Goal: Information Seeking & Learning: Learn about a topic

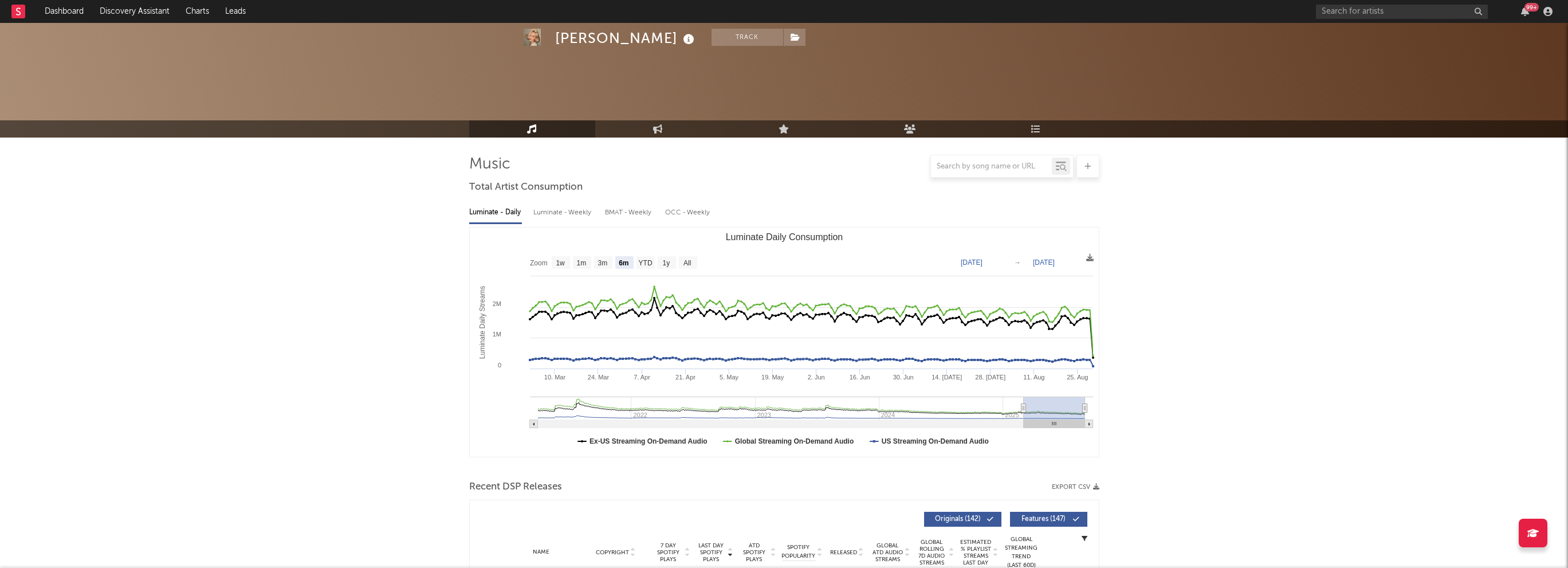
select select "6m"
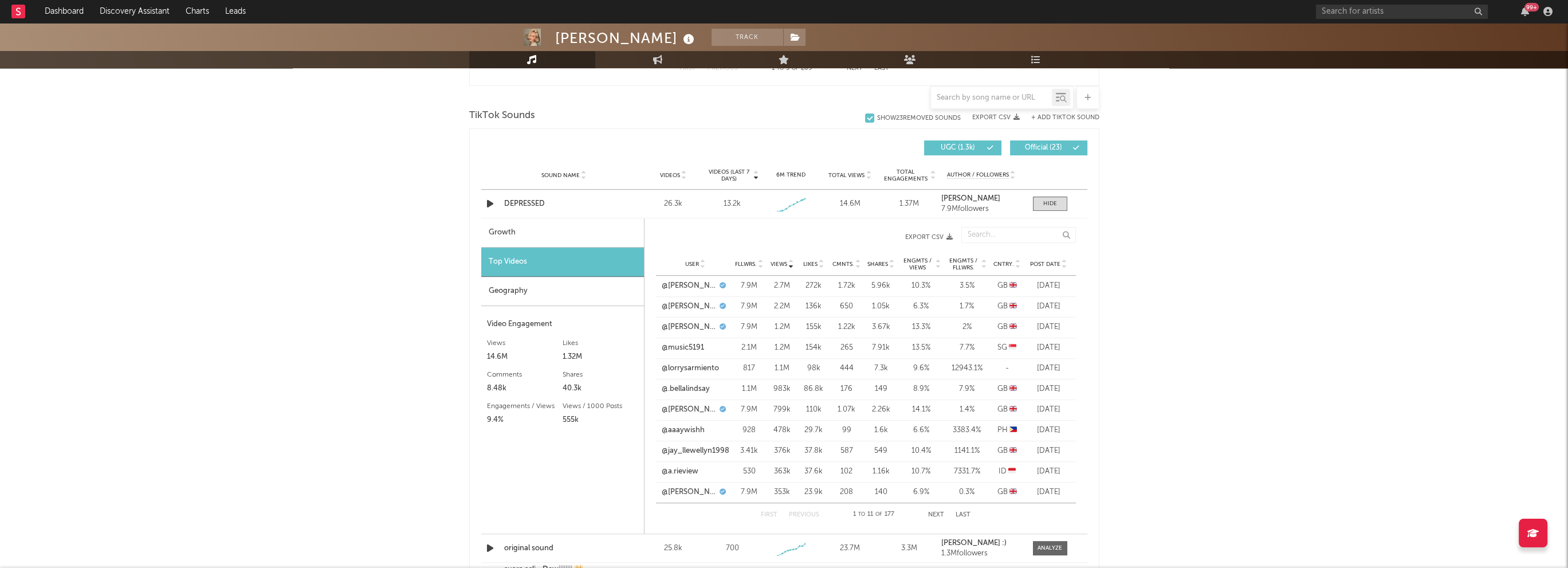
scroll to position [802, 0]
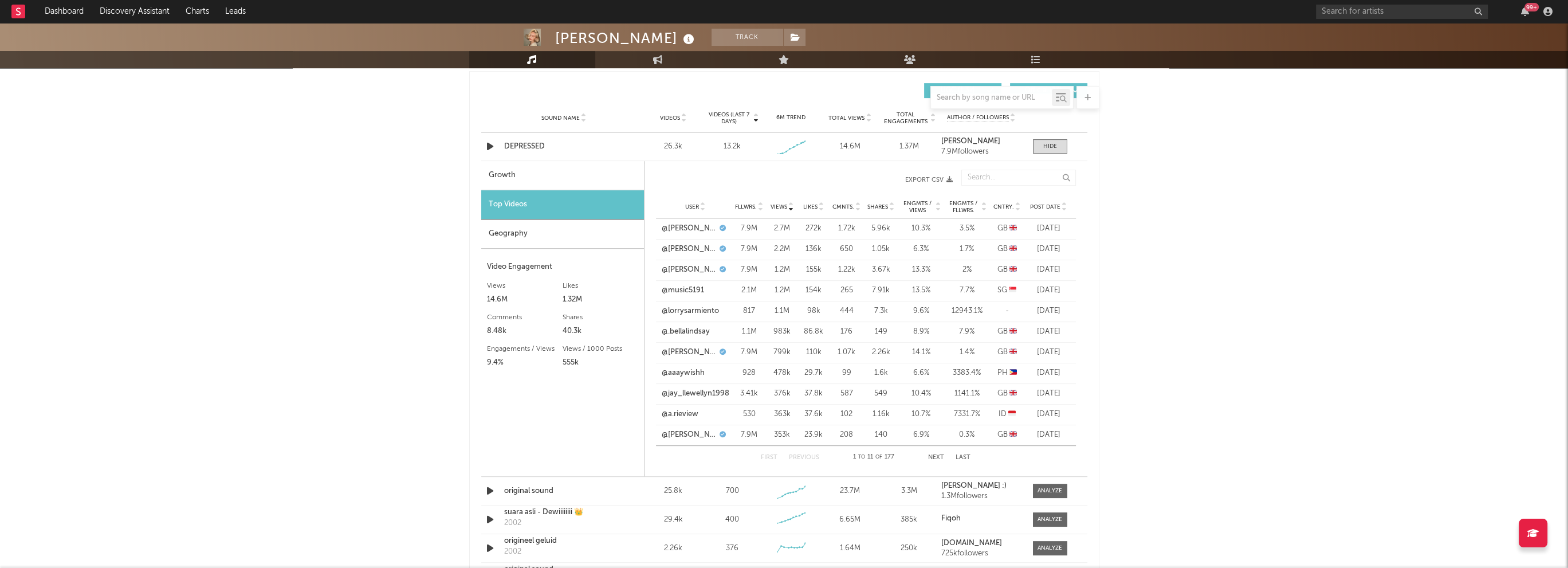
click at [497, 177] on div "Growth" at bounding box center [563, 175] width 163 height 29
select select "1w"
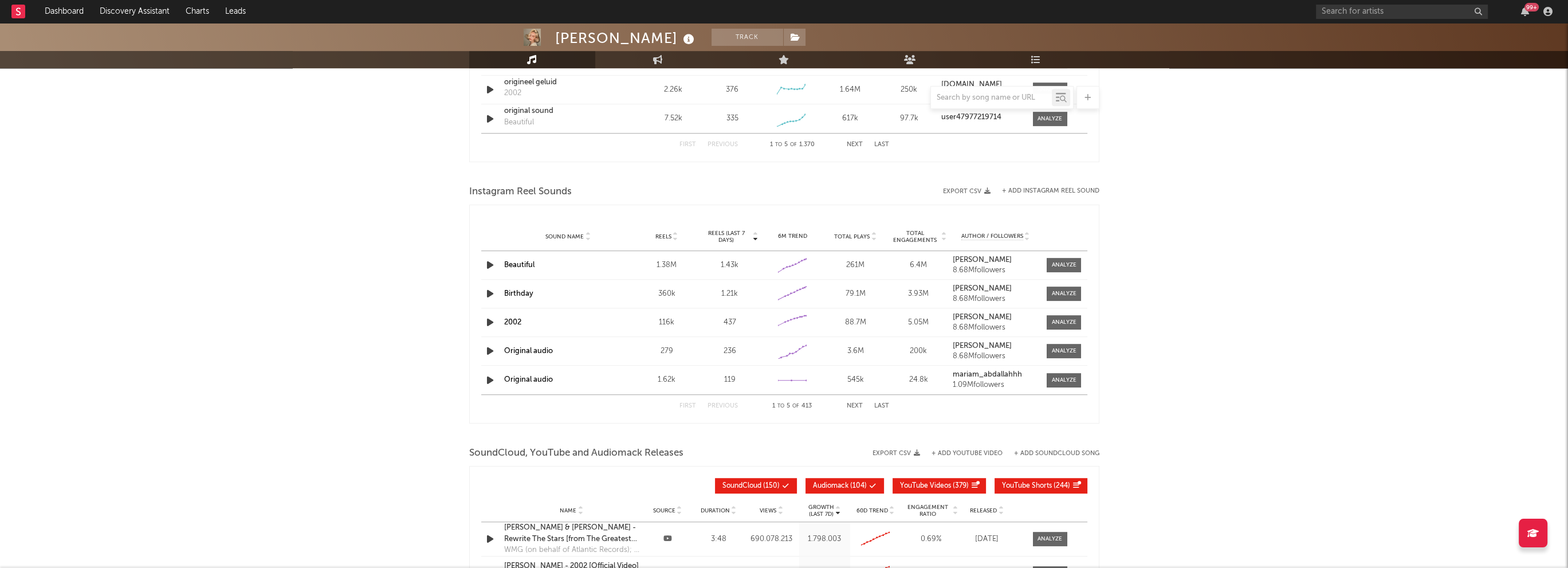
scroll to position [1319, 0]
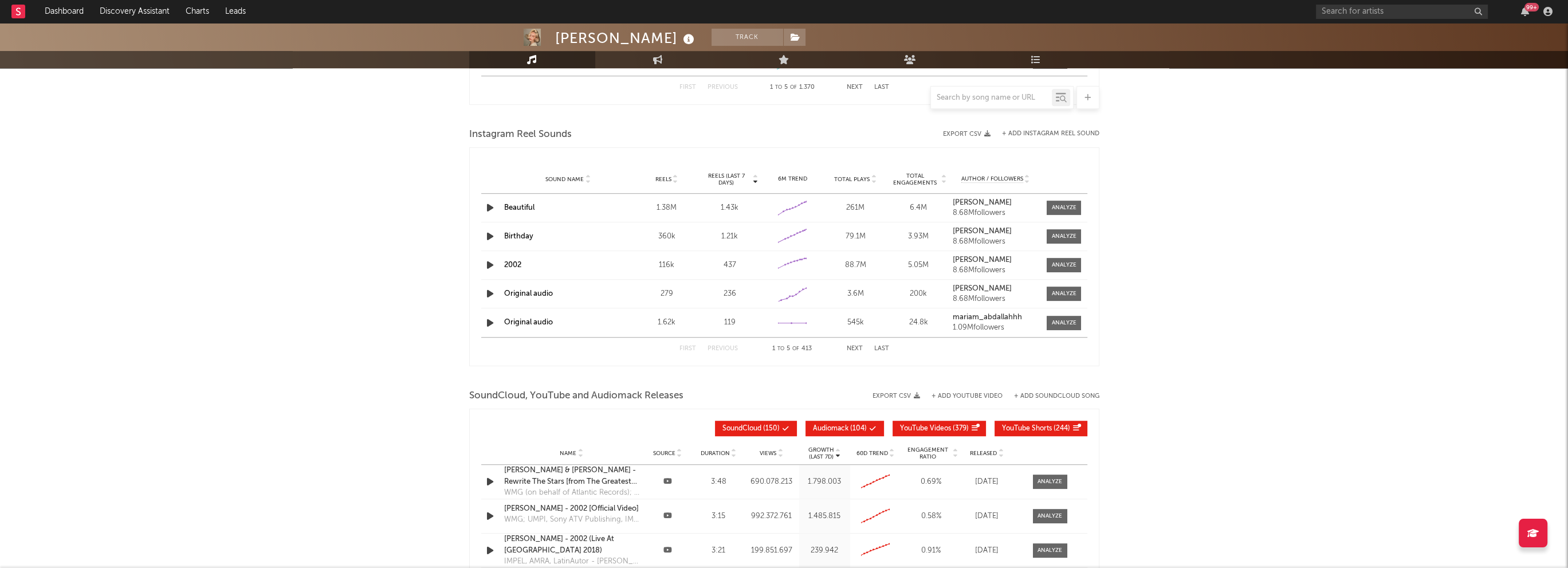
click at [488, 292] on icon "button" at bounding box center [490, 294] width 12 height 14
click at [490, 322] on icon "button" at bounding box center [490, 323] width 12 height 14
click at [490, 321] on icon "button" at bounding box center [489, 323] width 11 height 14
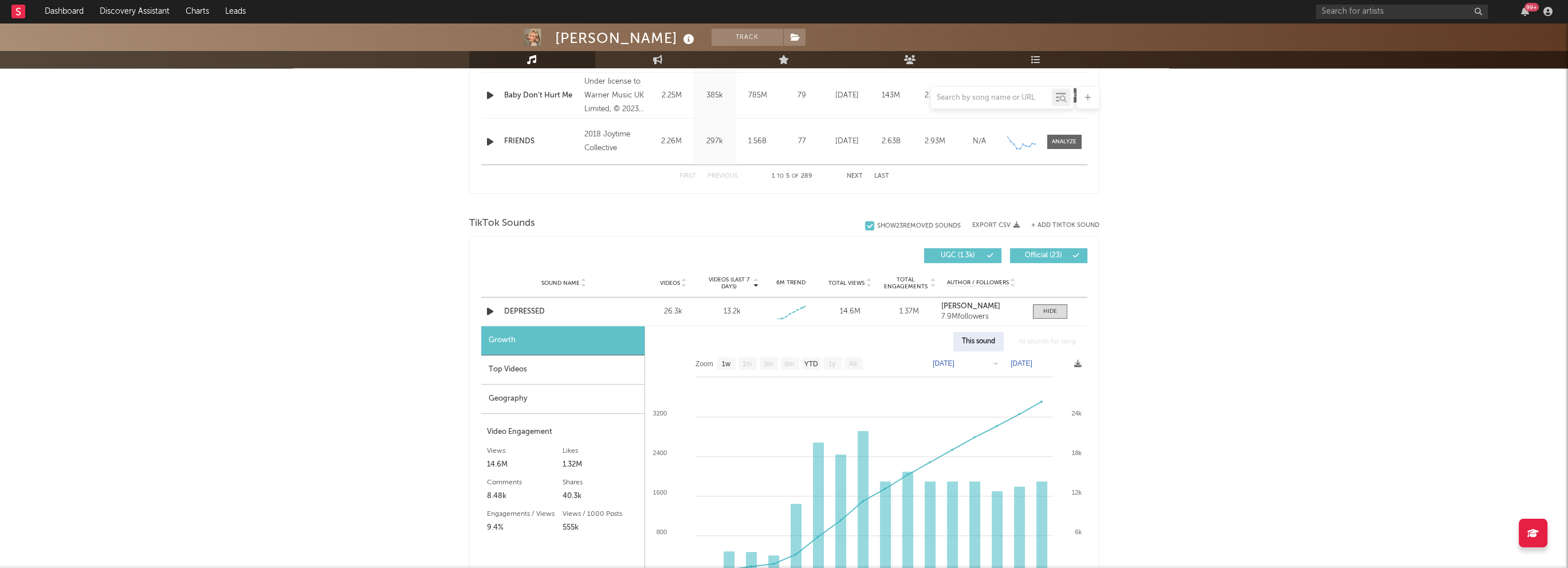
scroll to position [631, 0]
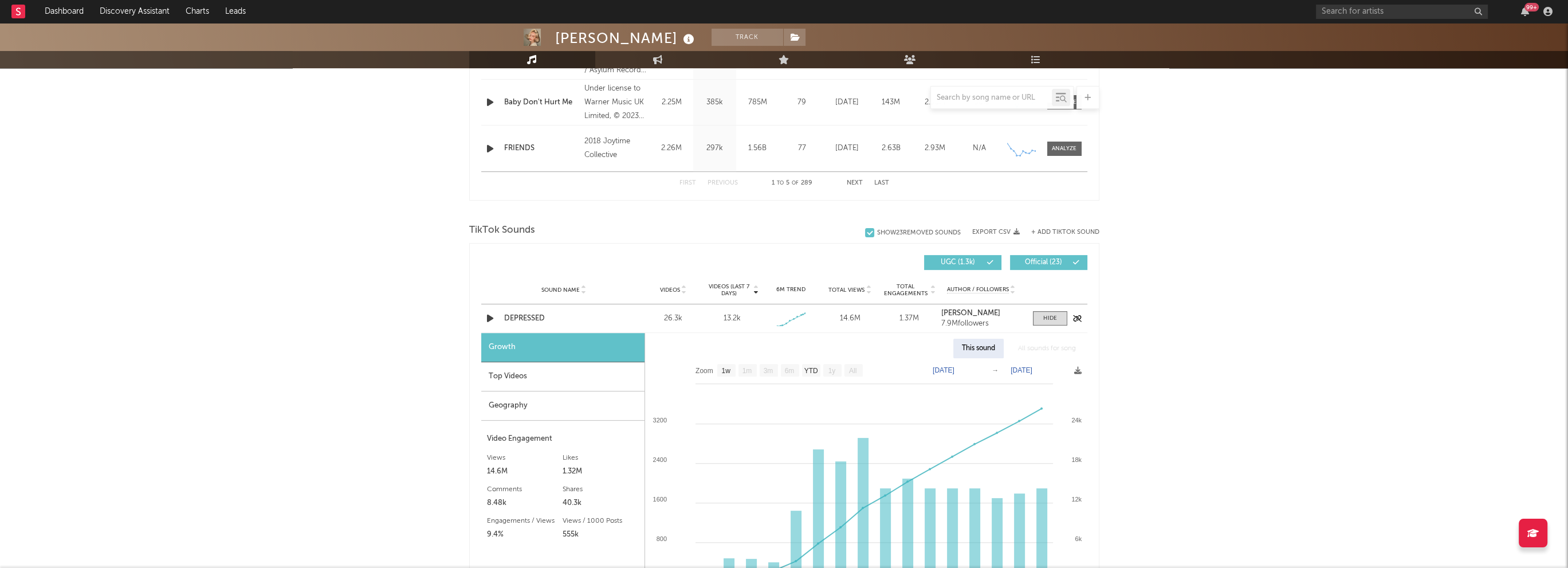
click at [488, 316] on icon "button" at bounding box center [490, 319] width 12 height 14
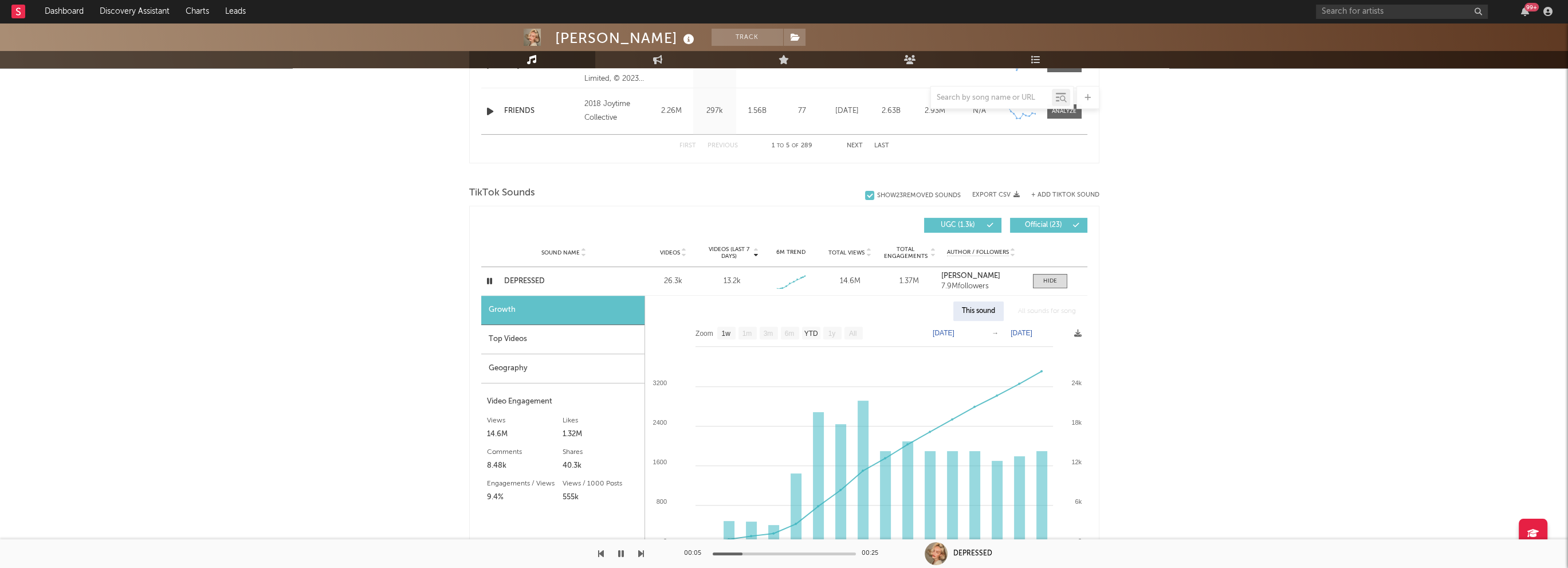
scroll to position [688, 0]
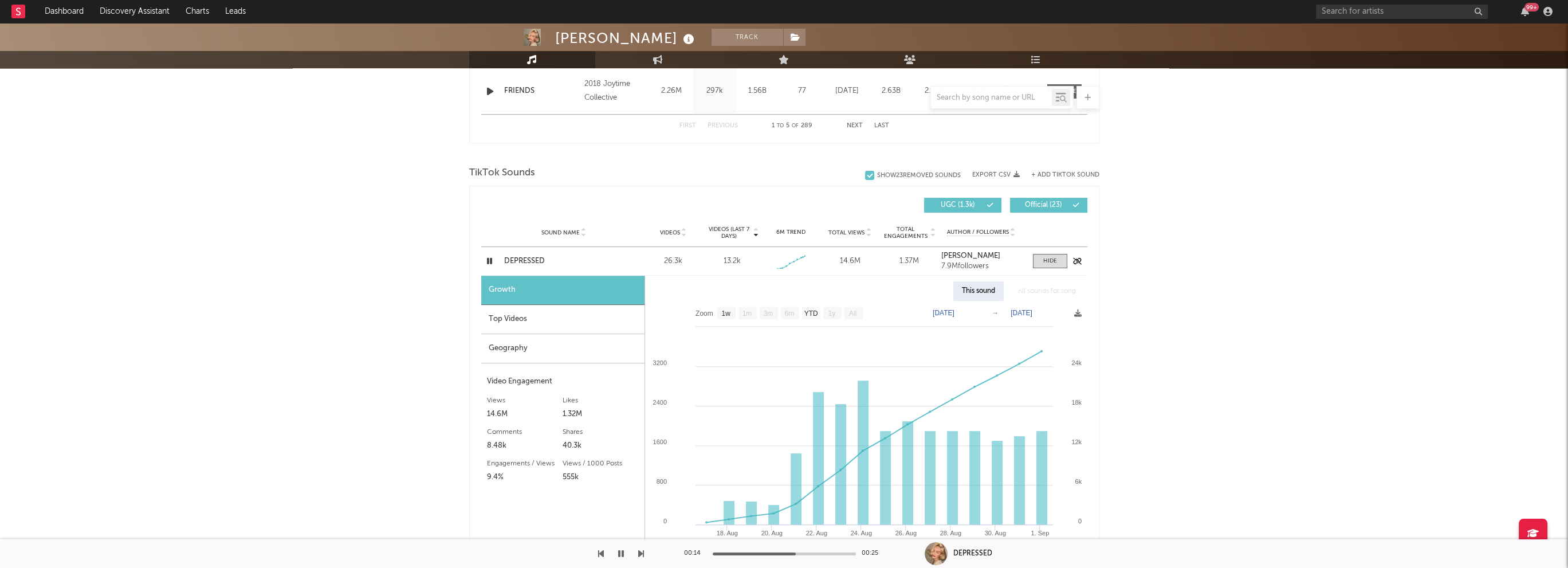
click at [488, 259] on icon "button" at bounding box center [489, 261] width 11 height 14
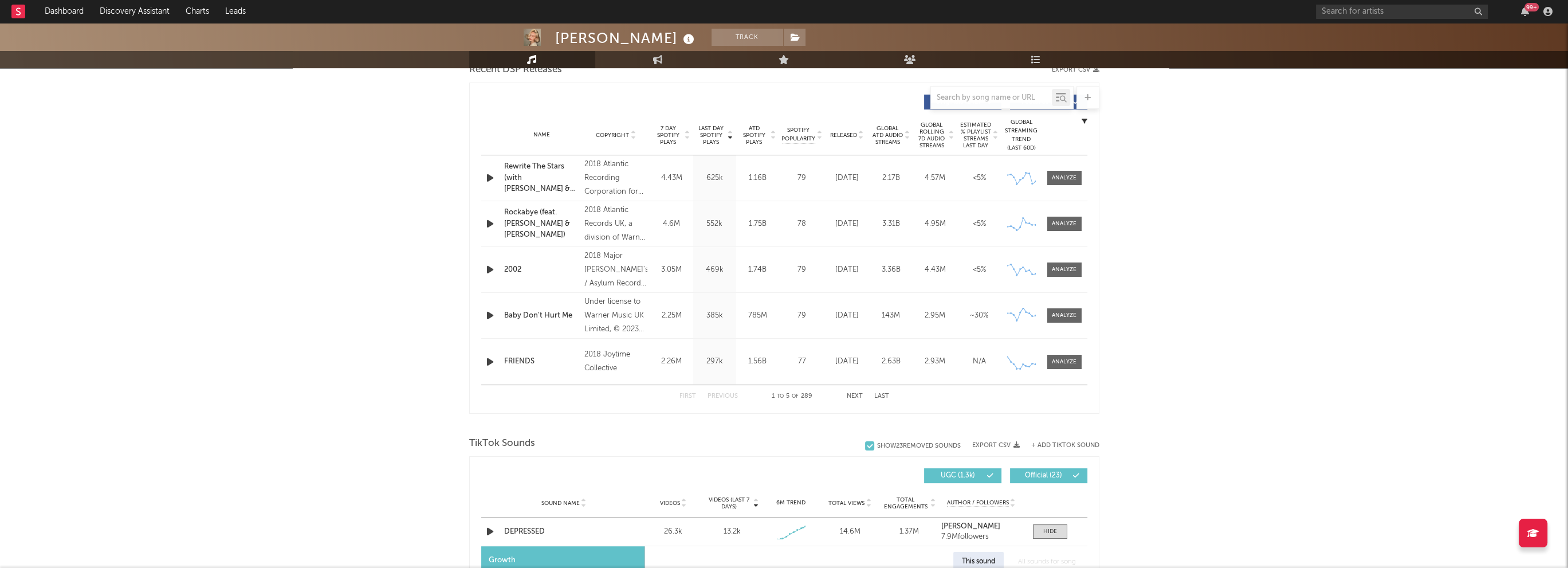
scroll to position [344, 0]
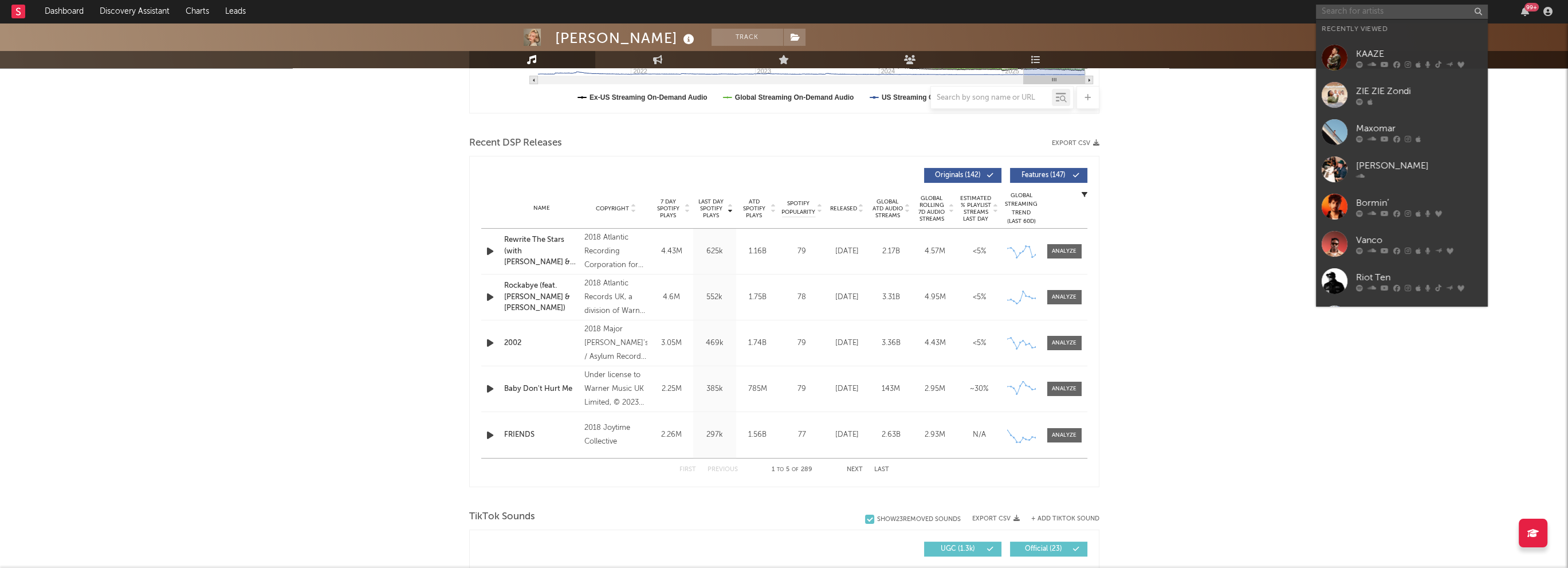
click at [1353, 9] on input "text" at bounding box center [1401, 11] width 172 height 14
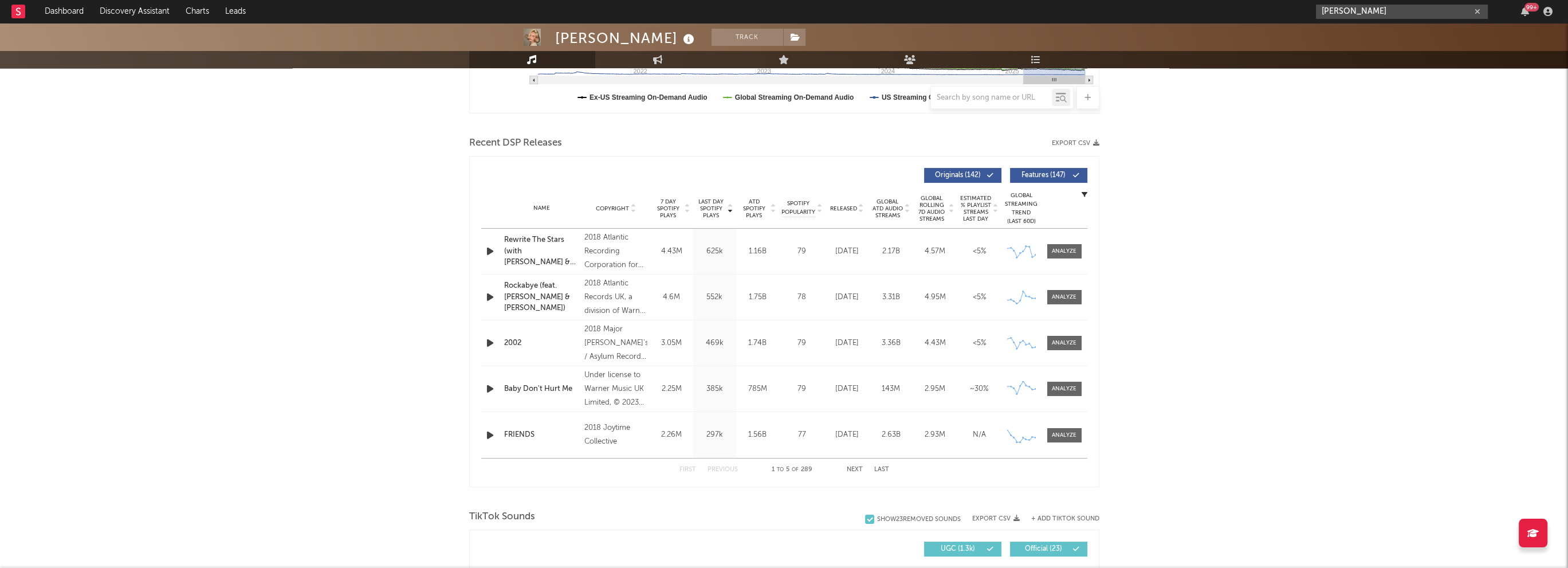
click at [1368, 8] on input "[PERSON_NAME]" at bounding box center [1401, 11] width 172 height 14
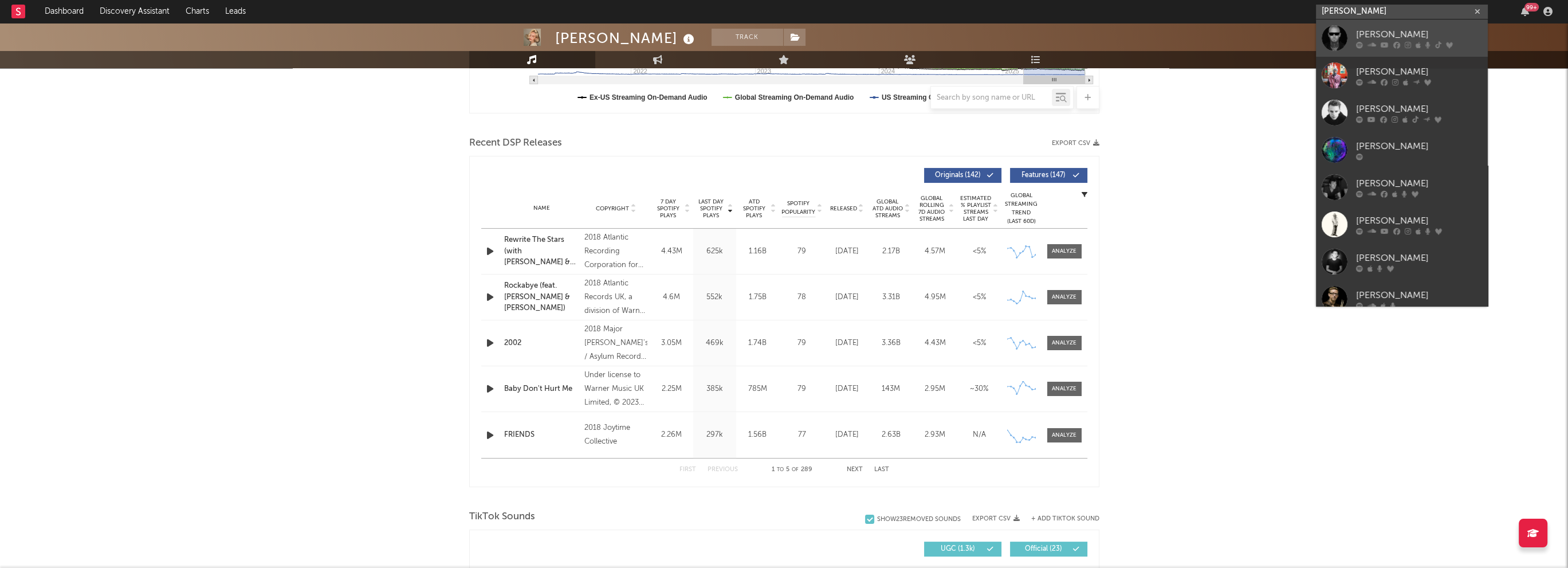
type input "[PERSON_NAME]"
click at [1357, 36] on div "[PERSON_NAME]" at bounding box center [1419, 34] width 126 height 14
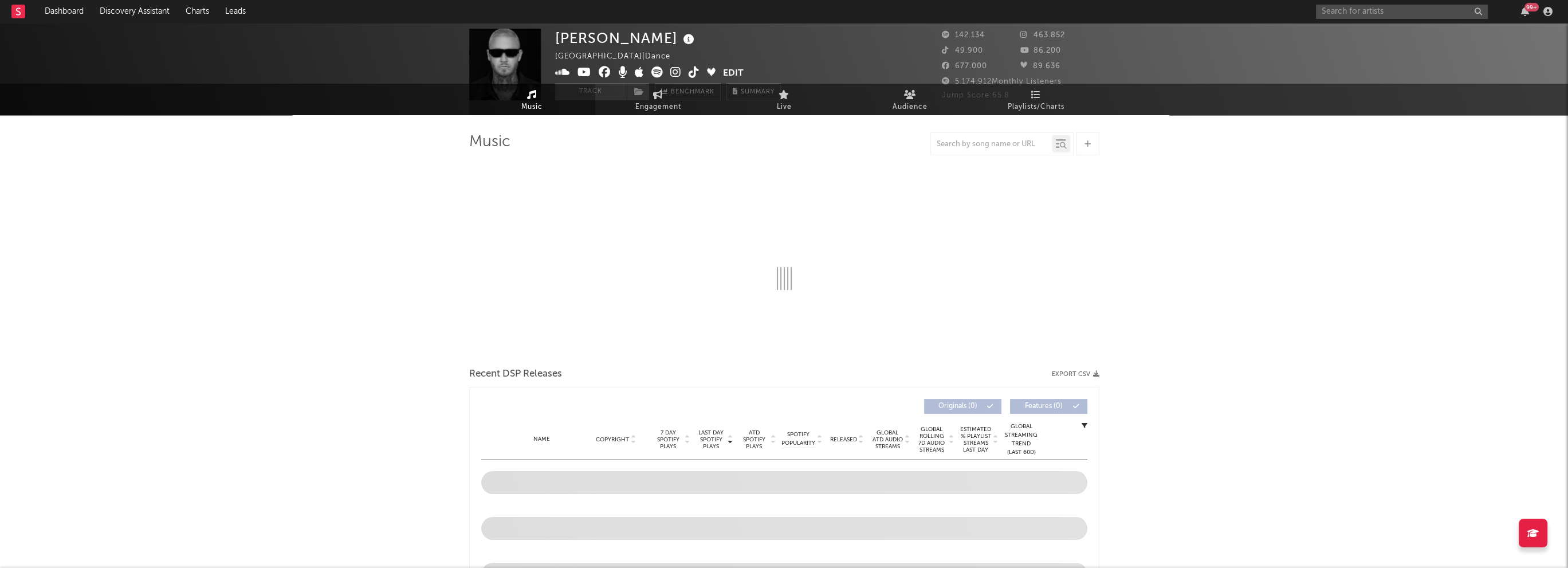
select select "6m"
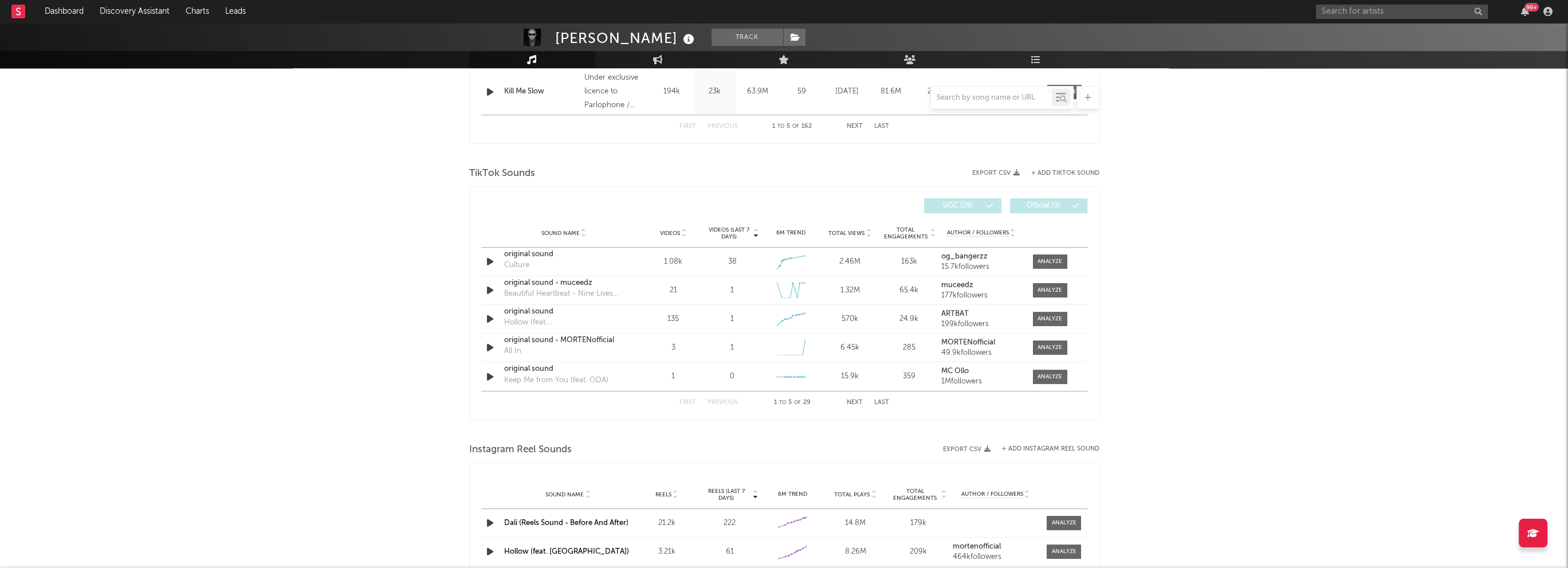
scroll to position [688, 0]
click at [487, 258] on icon "button" at bounding box center [490, 261] width 12 height 14
click at [489, 259] on icon "button" at bounding box center [489, 261] width 11 height 14
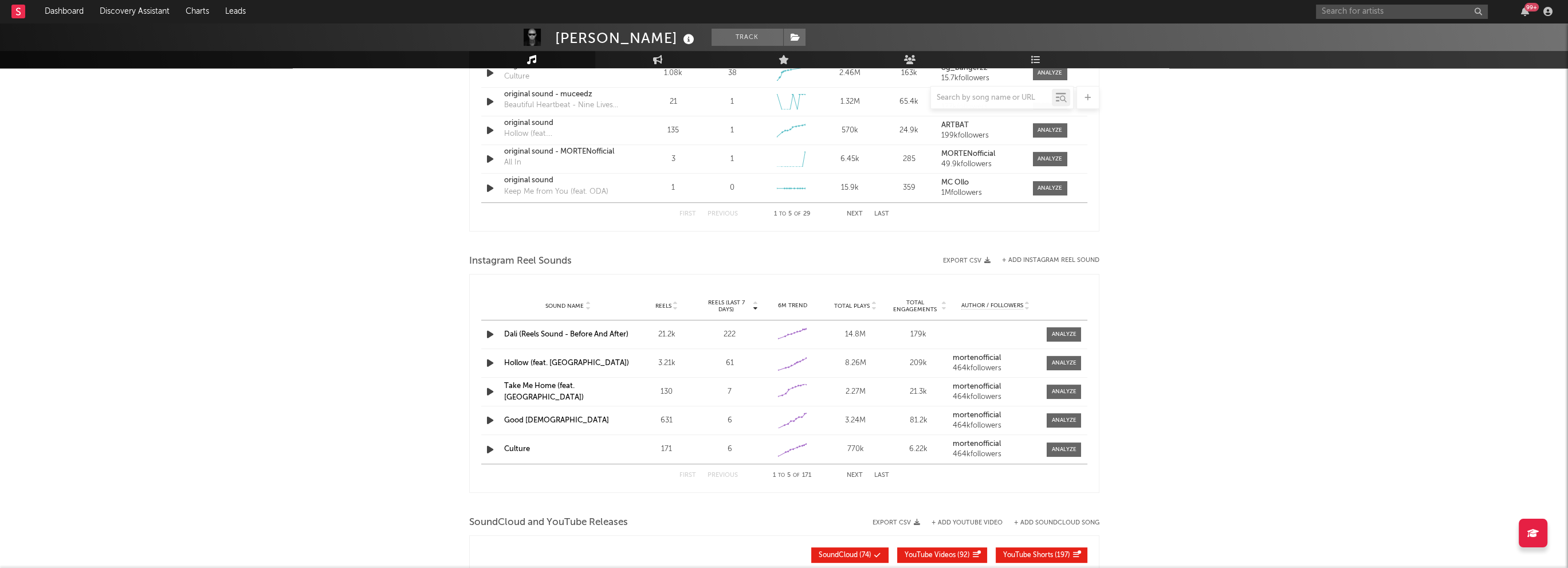
scroll to position [860, 0]
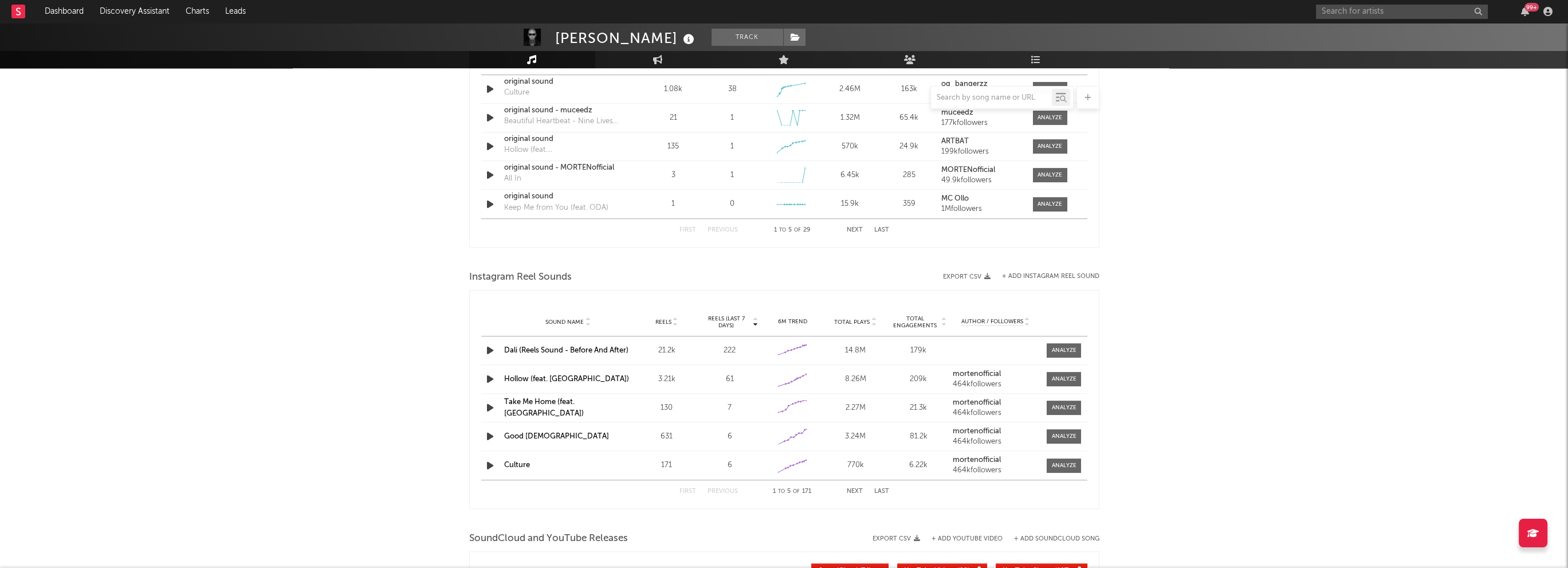
click at [486, 348] on icon "button" at bounding box center [490, 351] width 12 height 14
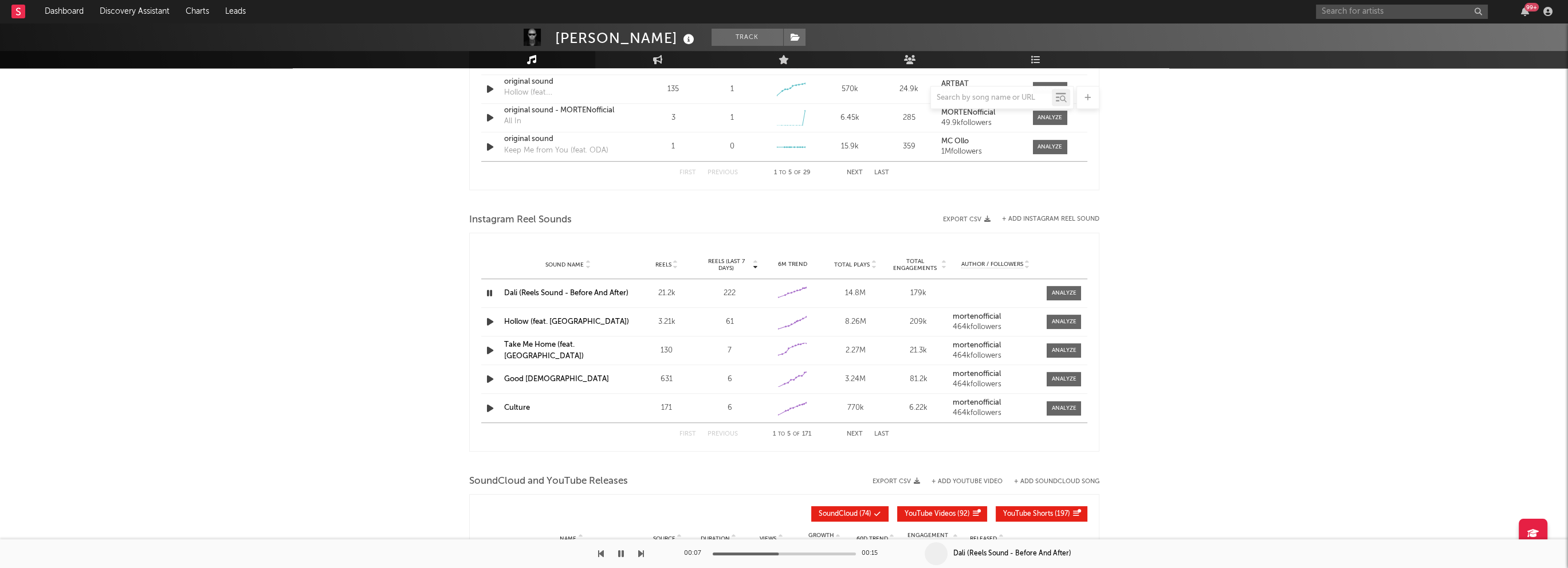
click at [488, 351] on icon "button" at bounding box center [490, 351] width 12 height 14
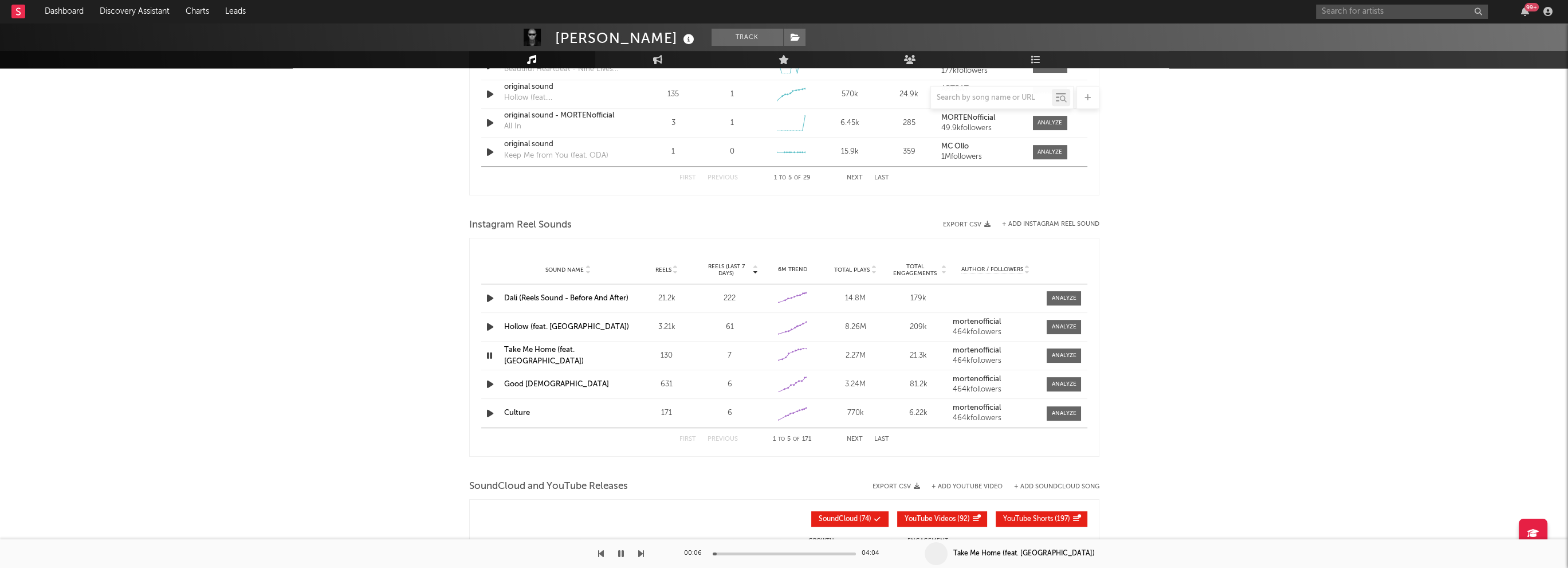
scroll to position [899, 0]
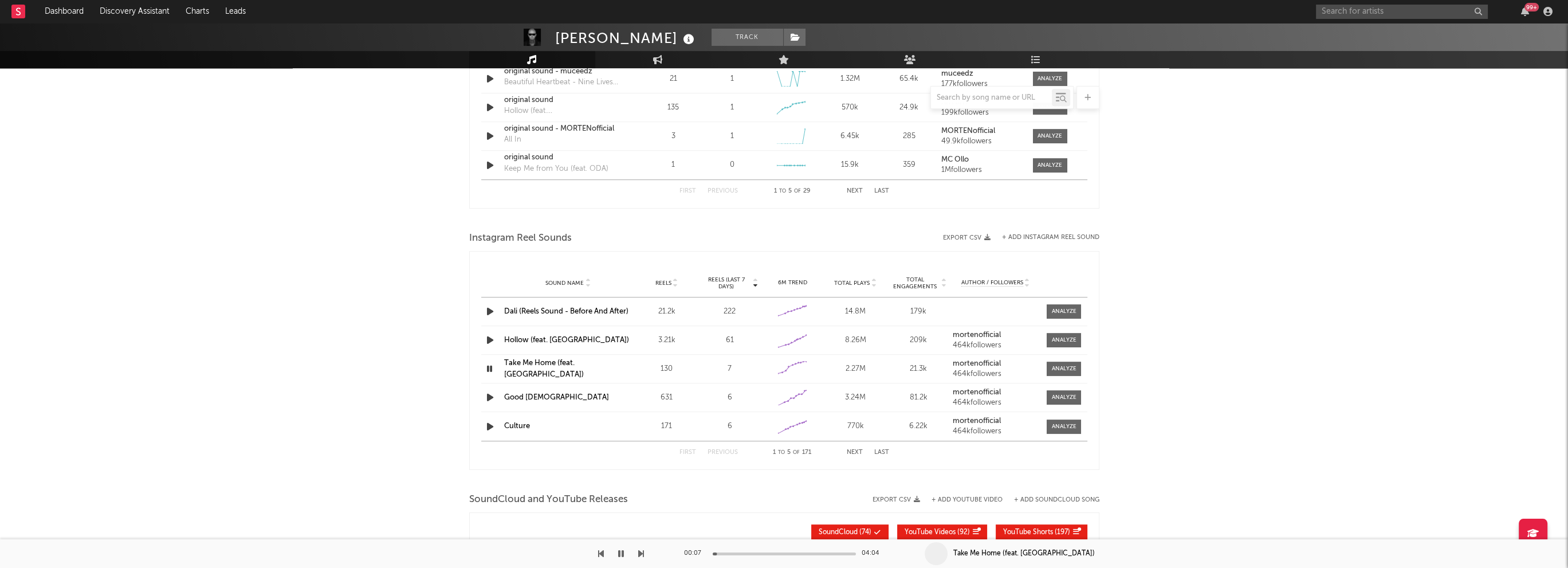
click at [488, 366] on icon "button" at bounding box center [489, 369] width 11 height 14
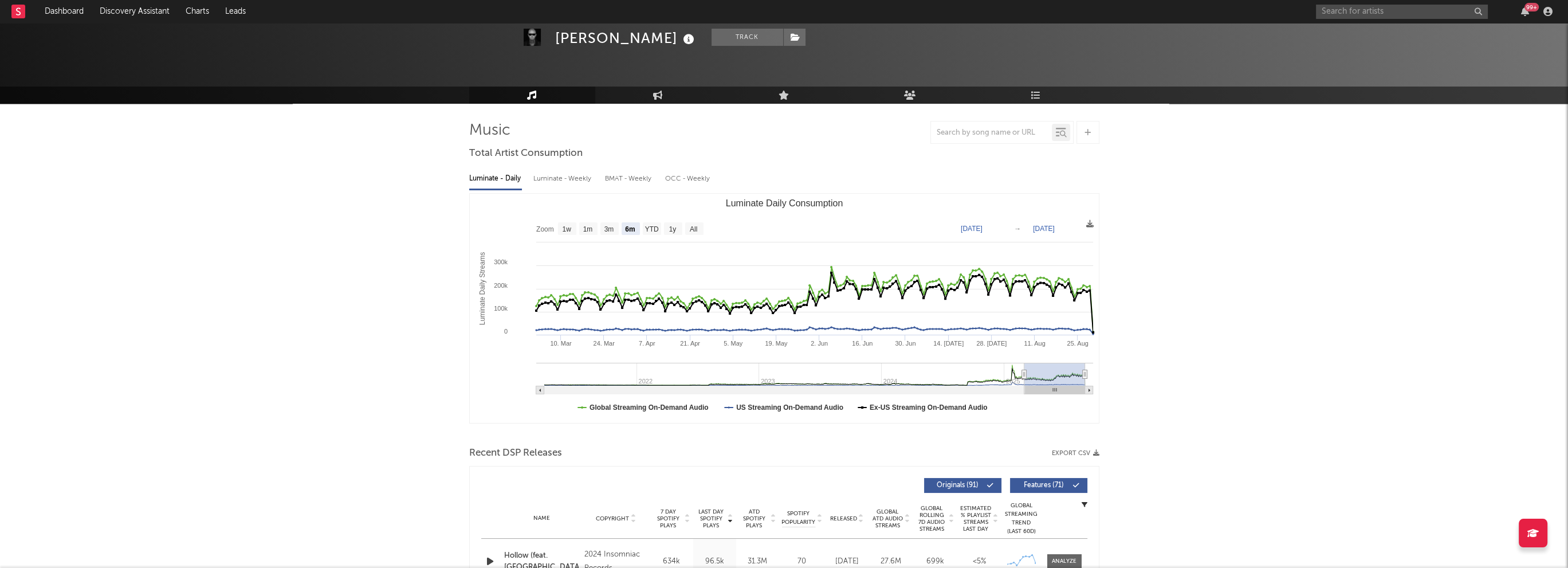
scroll to position [0, 0]
